Goal: Find specific page/section: Find specific page/section

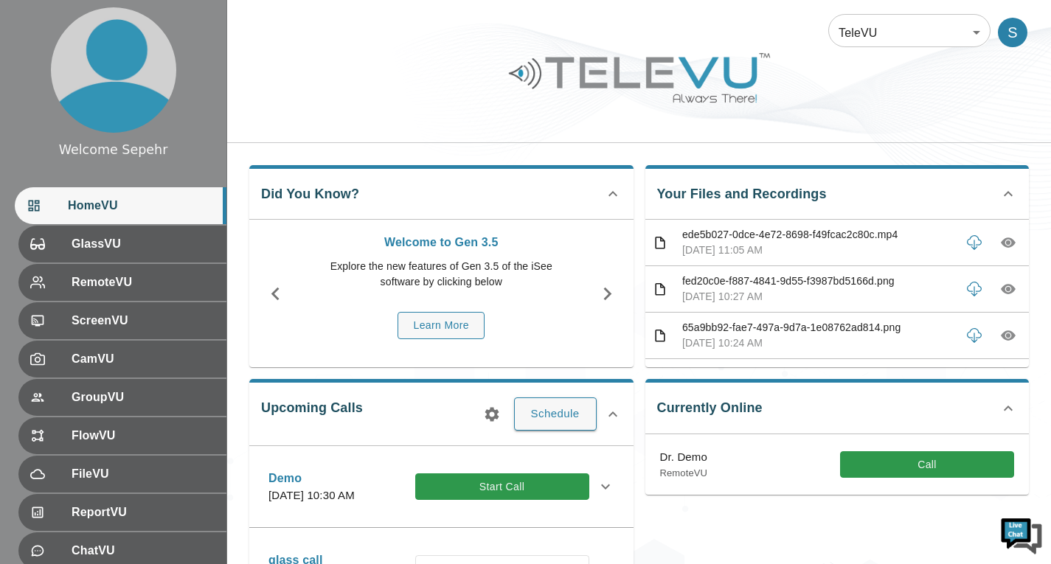
click at [840, 23] on body "Welcome Sepehr HomeVU GlassVU RemoteVU ScreenVU CamVU GroupVU FlowVU FileVU Rep…" at bounding box center [525, 479] width 1051 height 958
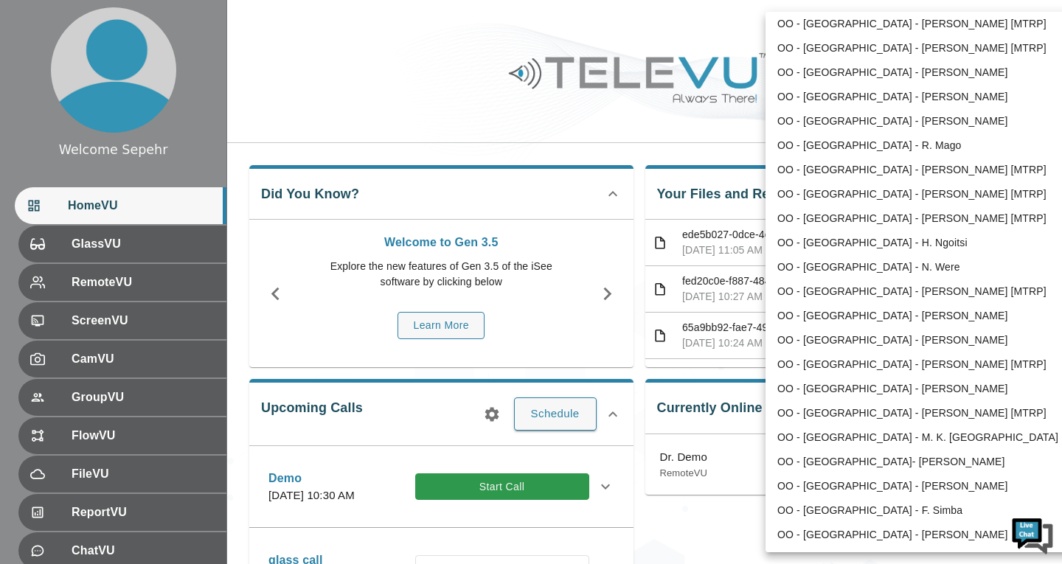
click at [814, 286] on li "OO - [GEOGRAPHIC_DATA] - [PERSON_NAME] [MTRP]" at bounding box center [919, 292] width 306 height 24
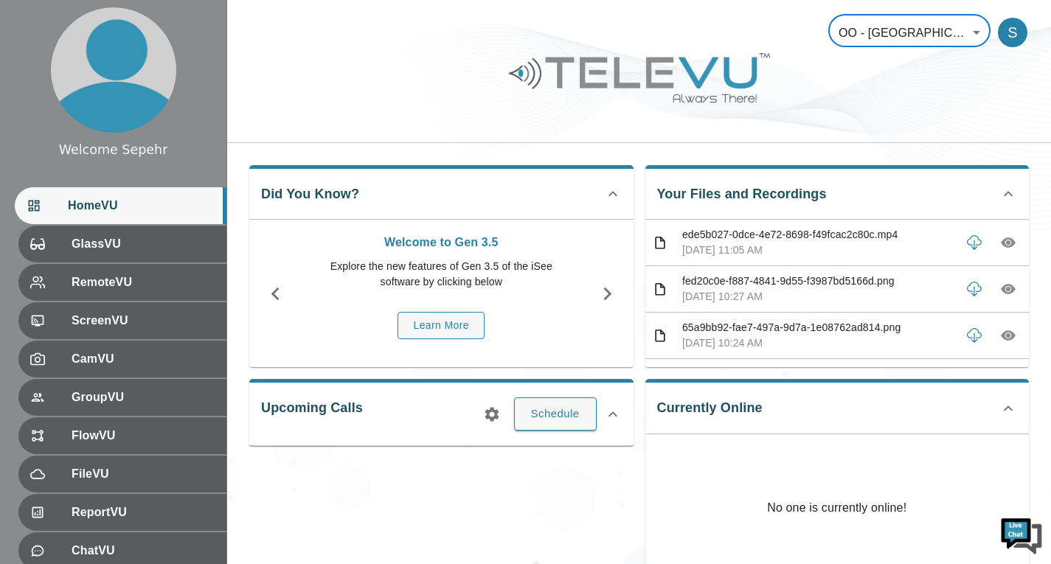
click at [857, 46] on body "Welcome Sepehr HomeVU GlassVU RemoteVU ScreenVU CamVU GroupVU FlowVU FileVU Rep…" at bounding box center [525, 394] width 1051 height 788
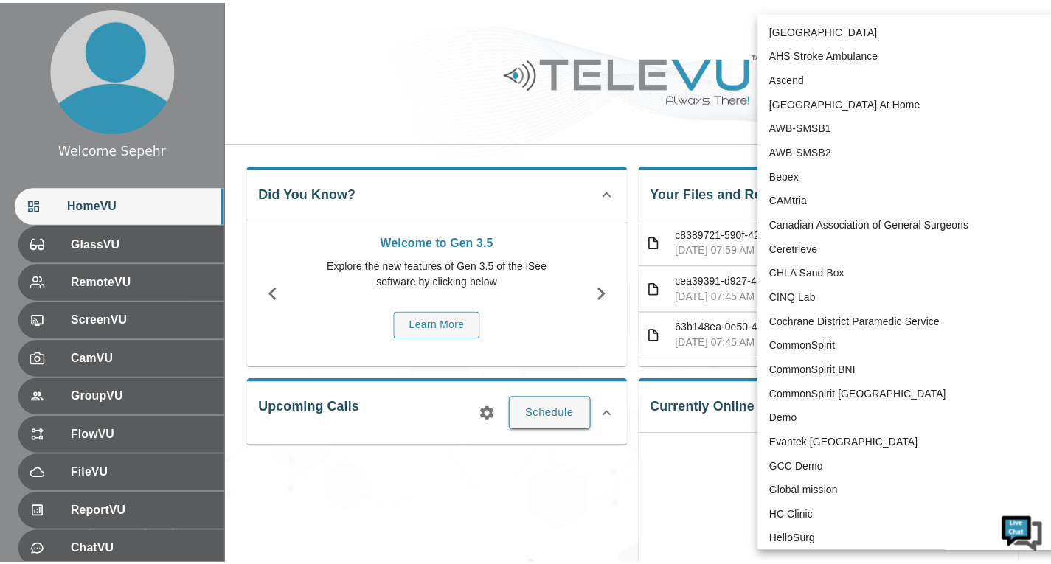
scroll to position [2084, 0]
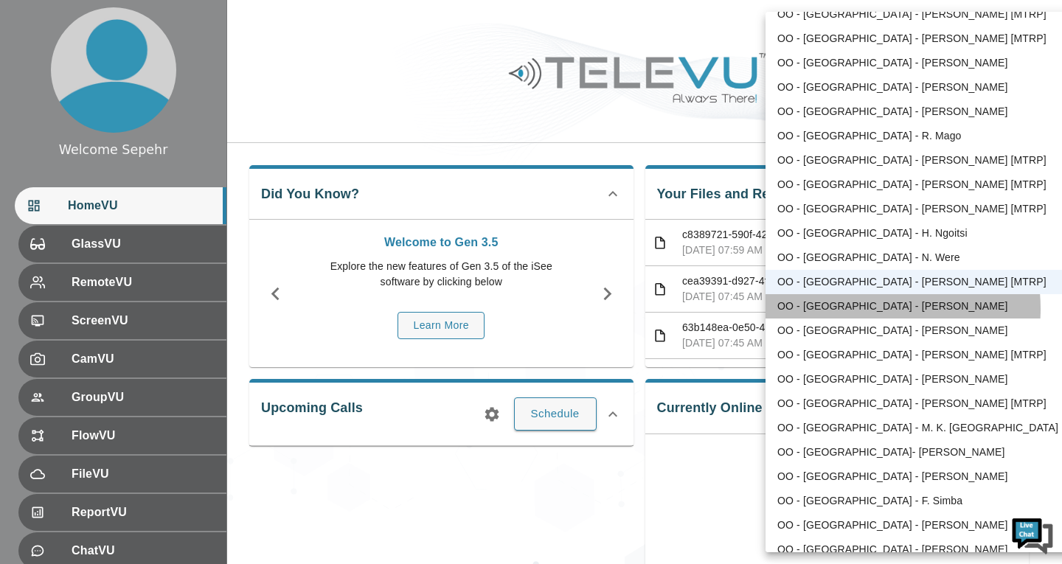
click at [866, 309] on li "OO - [GEOGRAPHIC_DATA] - [PERSON_NAME]" at bounding box center [919, 306] width 306 height 24
type input "188"
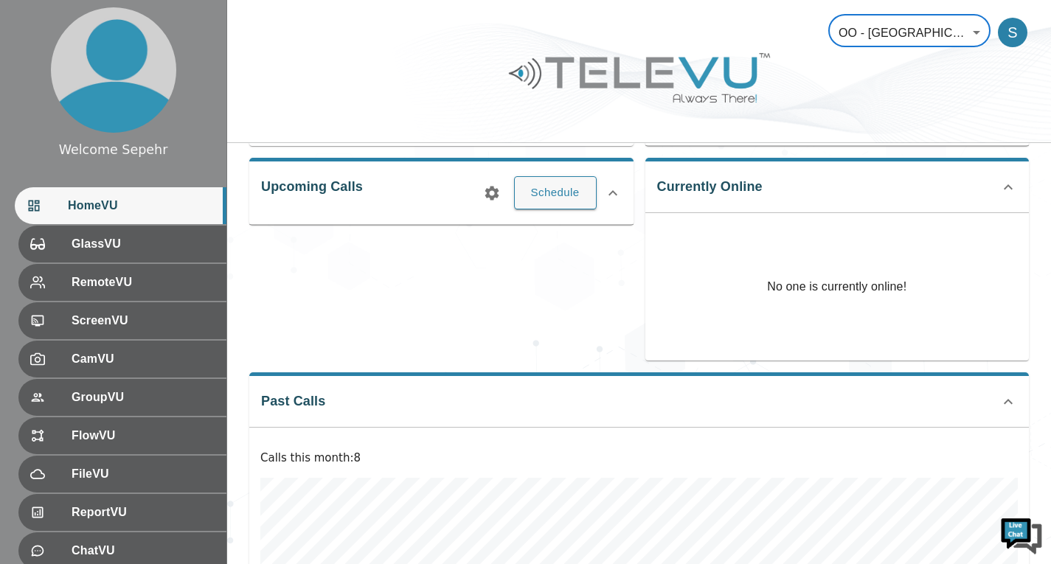
scroll to position [417, 0]
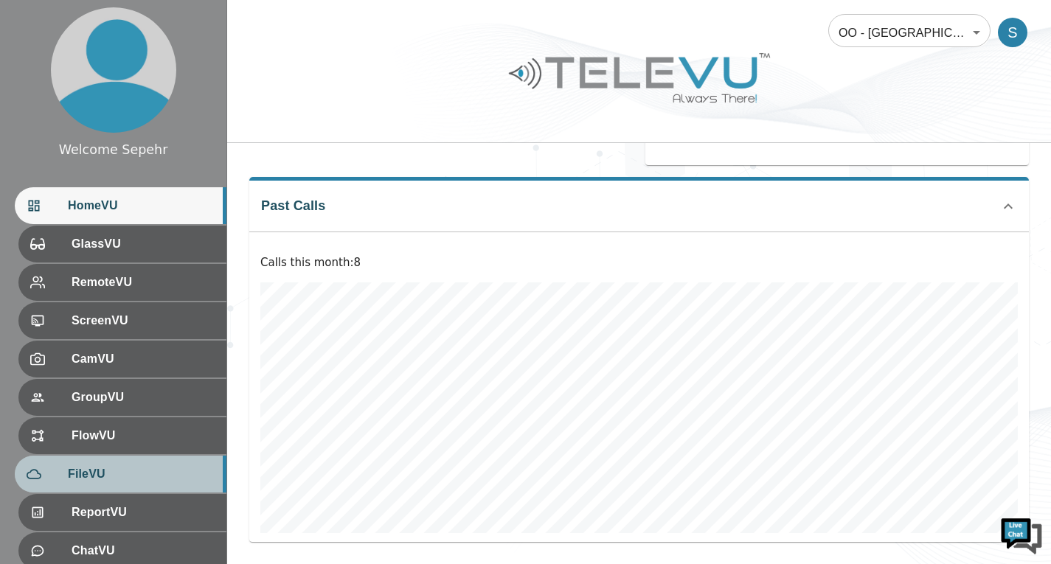
click at [113, 462] on div "FileVU" at bounding box center [121, 474] width 212 height 37
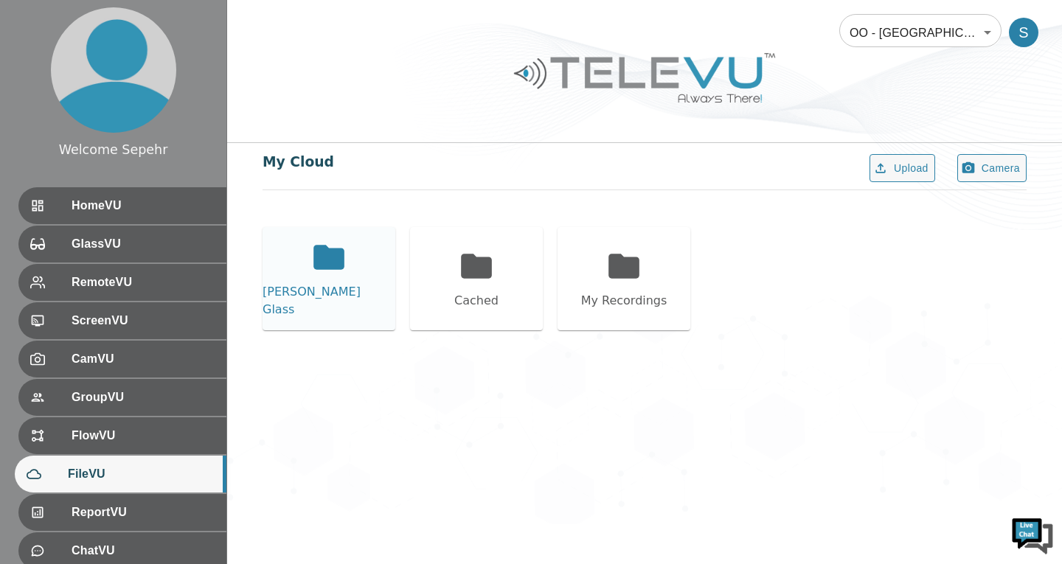
click at [326, 319] on div "[PERSON_NAME] Glass" at bounding box center [329, 278] width 133 height 103
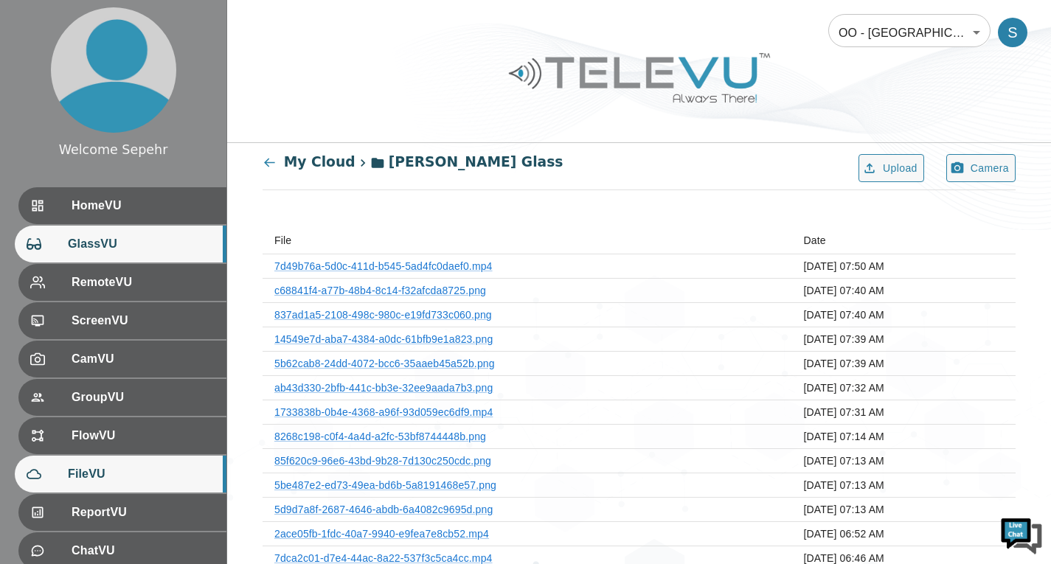
click at [179, 232] on div "GlassVU" at bounding box center [121, 244] width 212 height 37
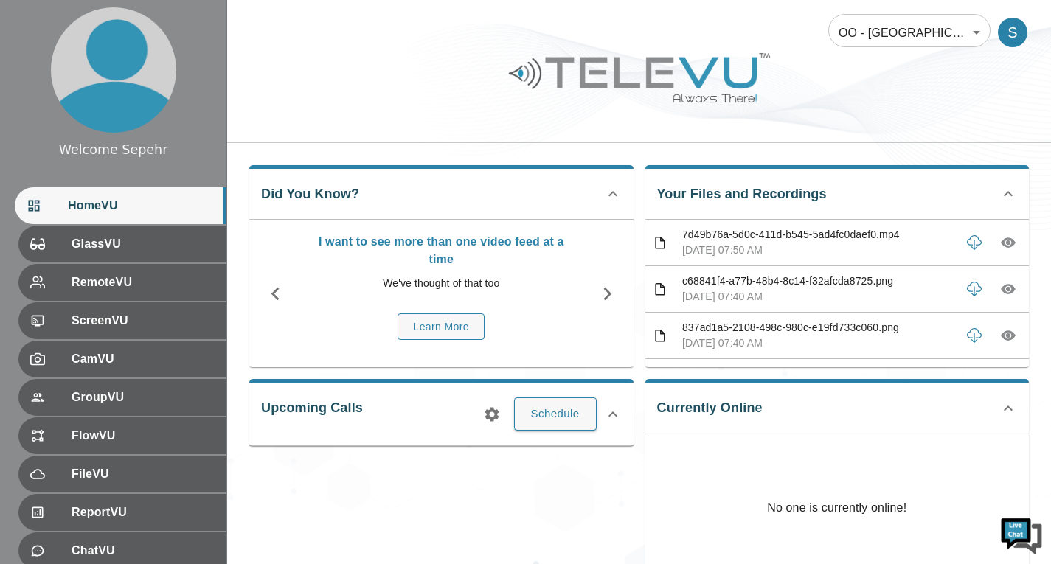
click at [880, 34] on body "Welcome Sepehr HomeVU GlassVU RemoteVU ScreenVU CamVU GroupVU FlowVU FileVU Rep…" at bounding box center [525, 394] width 1051 height 788
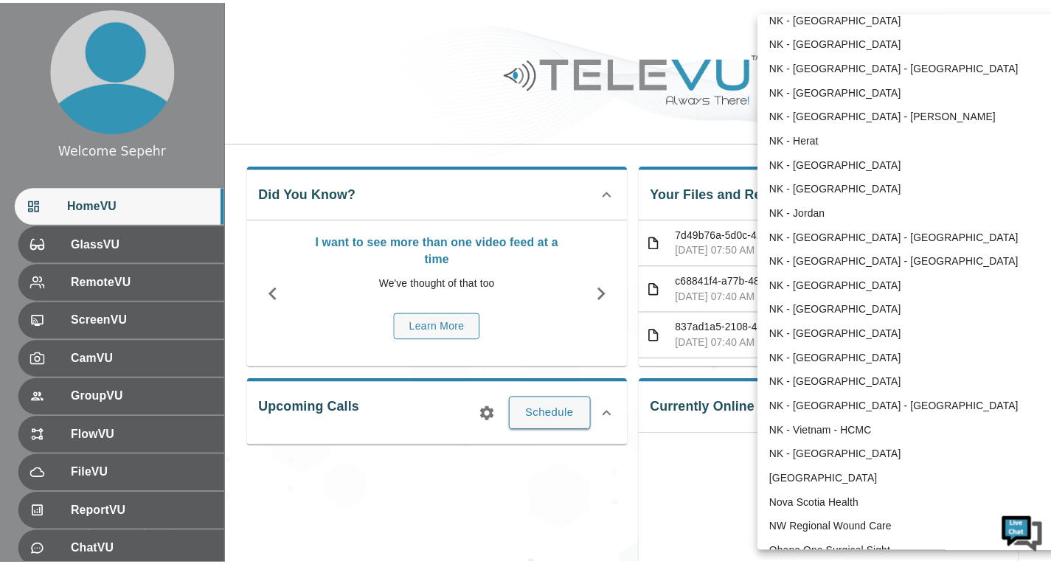
scroll to position [1002, 0]
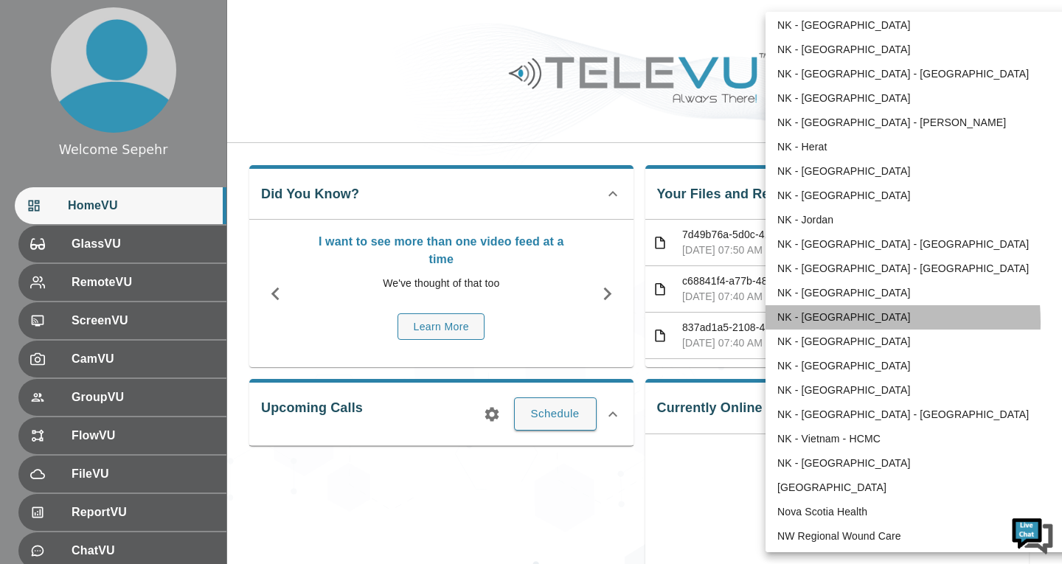
click at [816, 322] on li "NK - [GEOGRAPHIC_DATA]" at bounding box center [919, 317] width 306 height 24
type input "207"
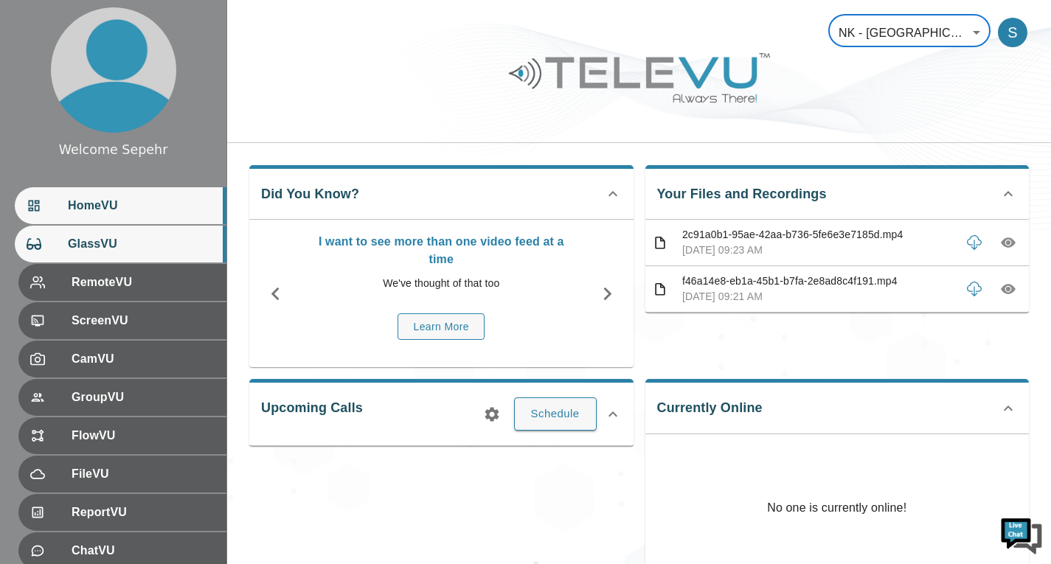
click at [112, 253] on div "GlassVU" at bounding box center [121, 244] width 212 height 37
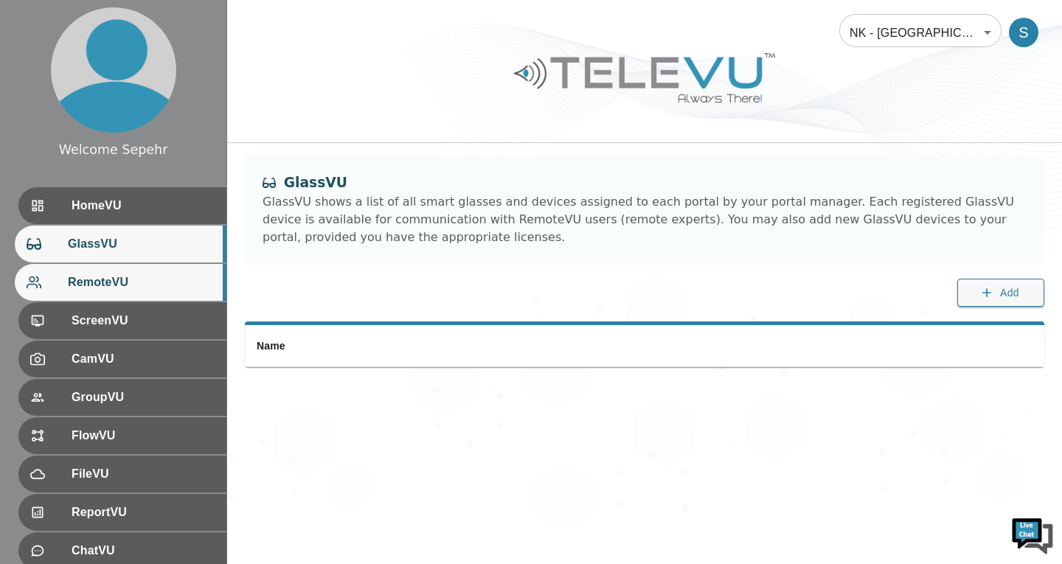
click at [112, 286] on span "RemoteVU" at bounding box center [141, 283] width 147 height 18
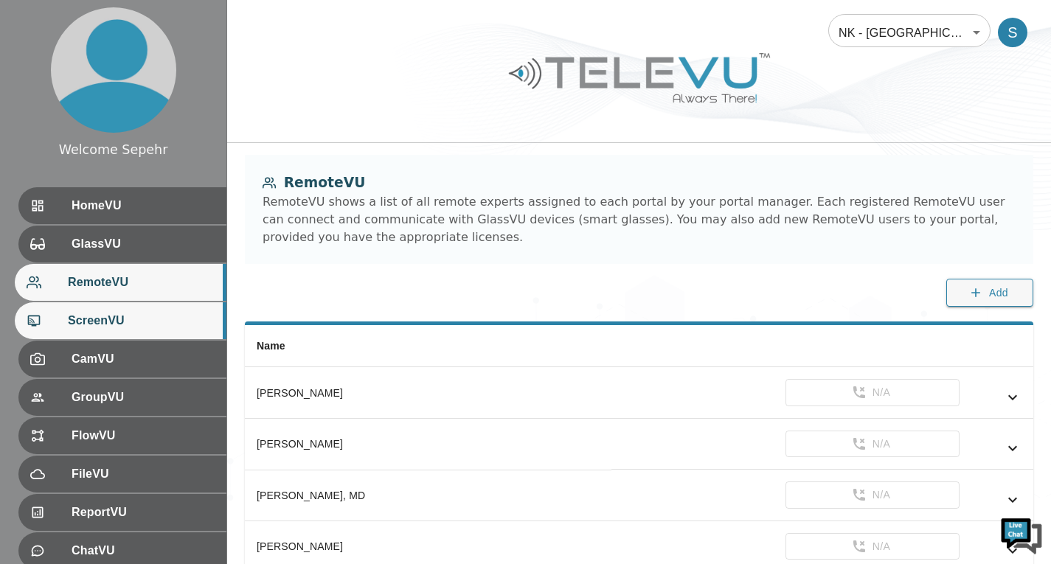
click at [116, 319] on span "ScreenVU" at bounding box center [141, 321] width 147 height 18
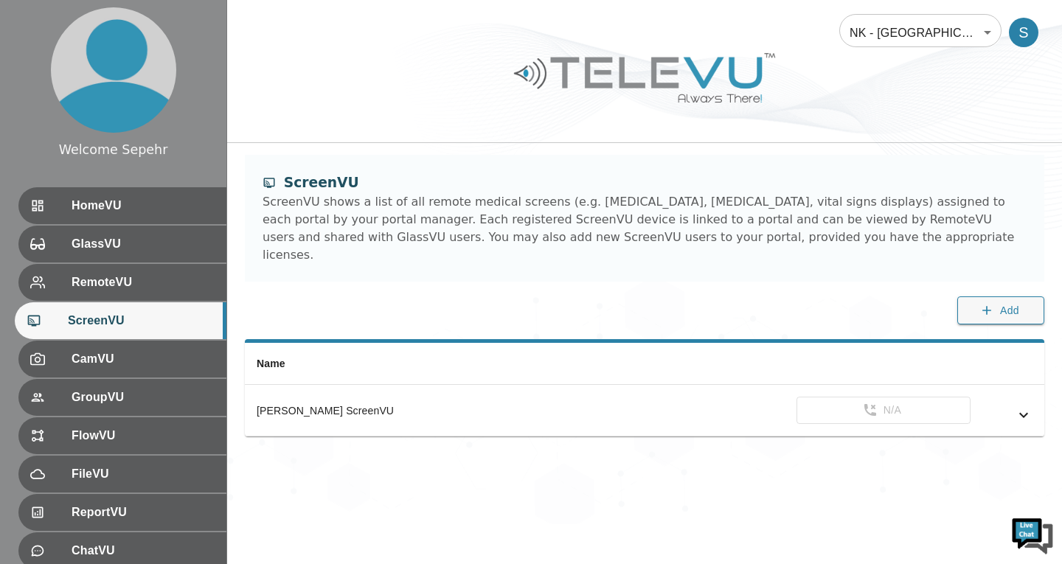
click at [898, 29] on body "Welcome Sepehr HomeVU GlassVU RemoteVU ScreenVU CamVU GroupVU FlowVU FileVU Rep…" at bounding box center [531, 262] width 1062 height 524
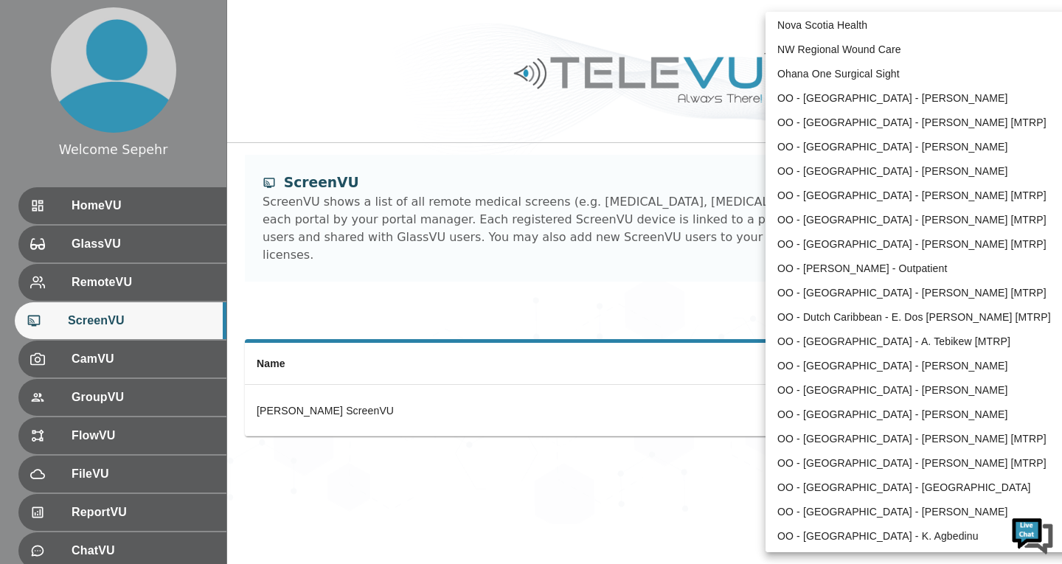
scroll to position [1480, 0]
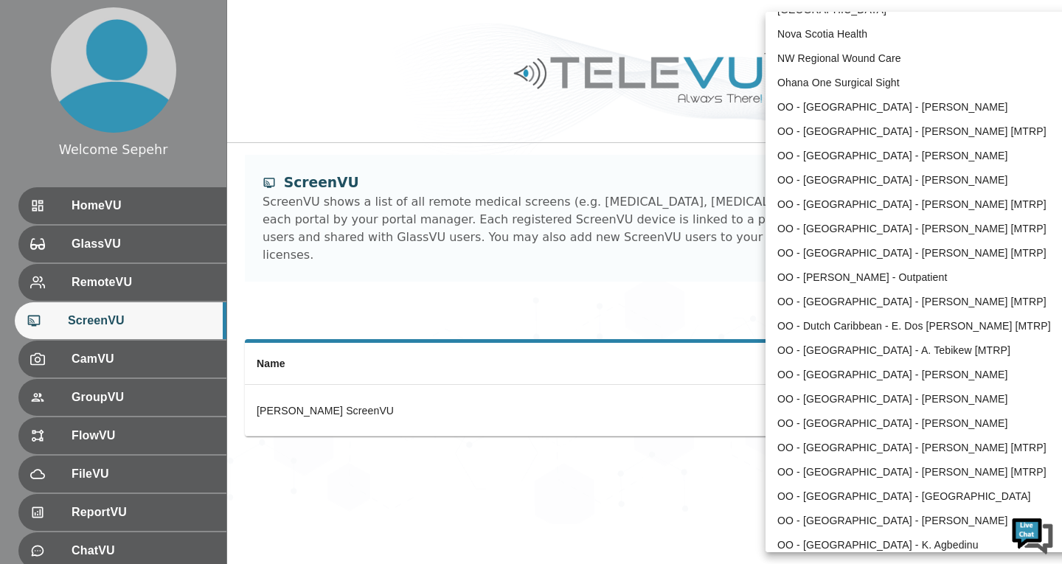
click at [826, 128] on li "OO - [GEOGRAPHIC_DATA] - [PERSON_NAME] [MTRP]" at bounding box center [919, 131] width 306 height 24
type input "96"
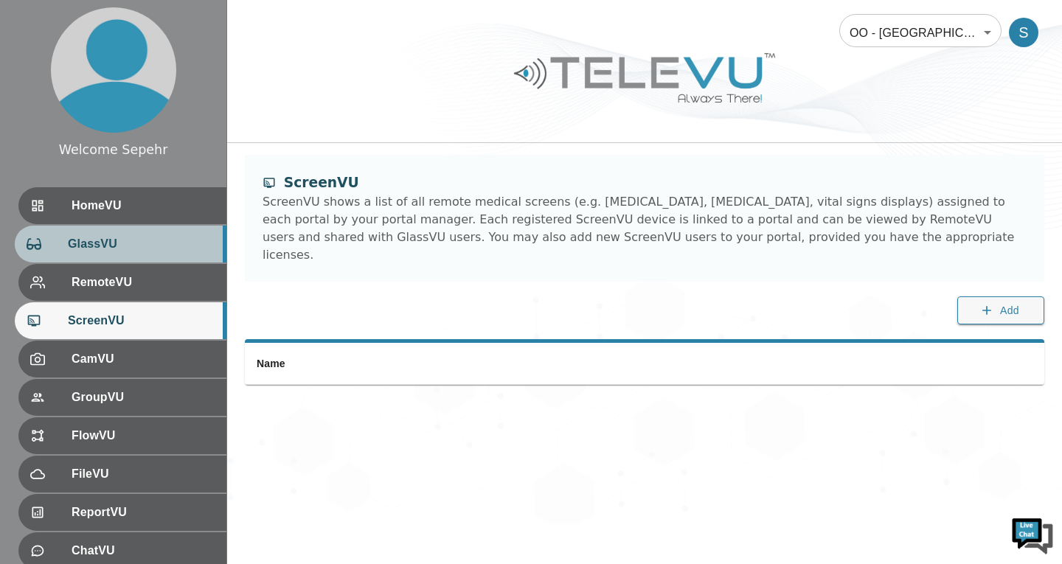
click at [165, 243] on span "GlassVU" at bounding box center [141, 244] width 147 height 18
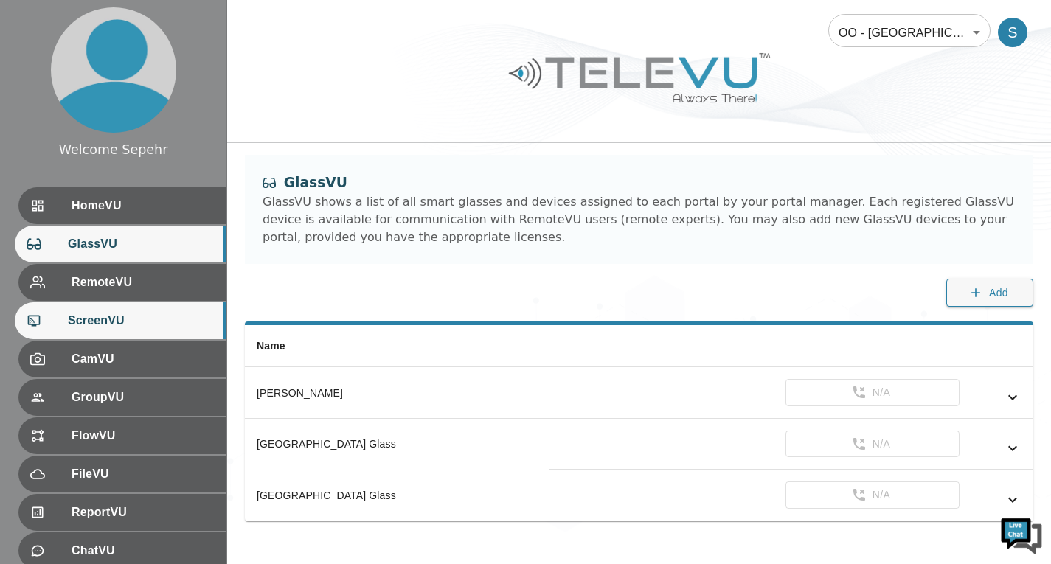
click at [145, 317] on span "ScreenVU" at bounding box center [141, 321] width 147 height 18
